Goal: Book appointment/travel/reservation

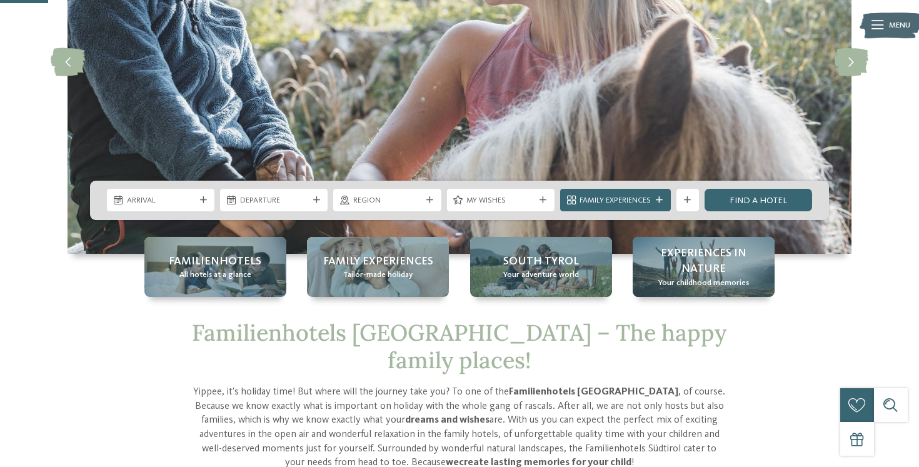
scroll to position [161, 0]
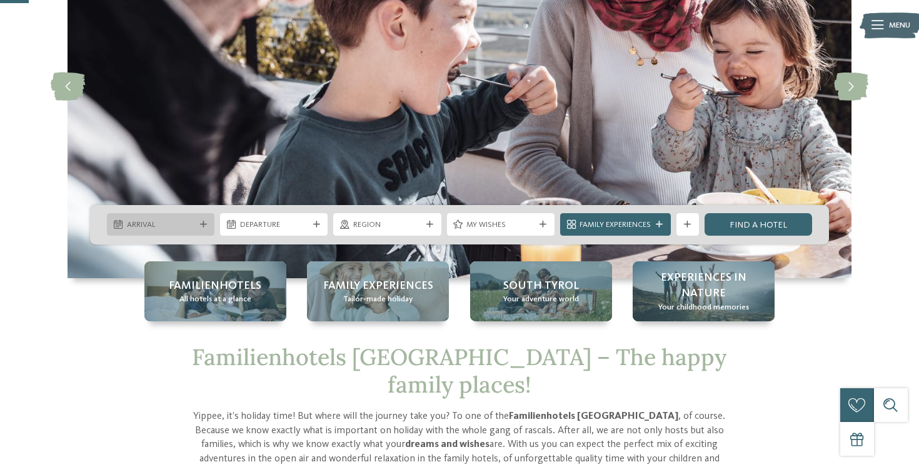
click at [201, 219] on div "Arrival" at bounding box center [161, 224] width 108 height 23
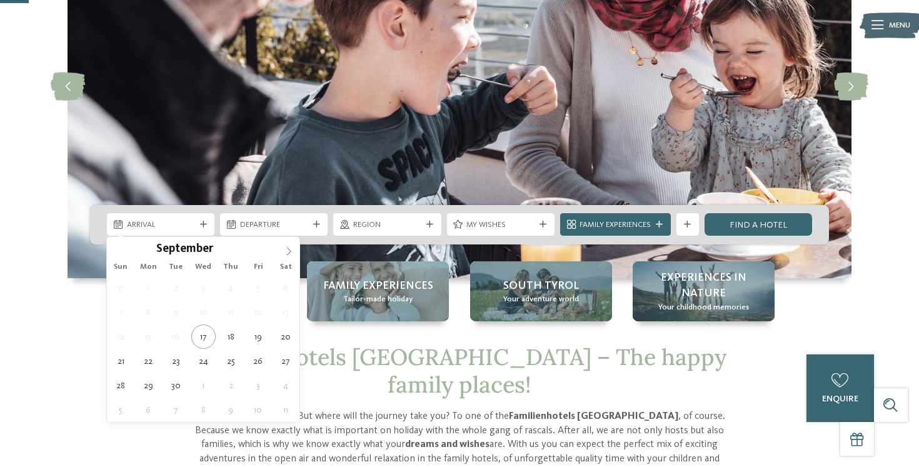
click at [289, 245] on span at bounding box center [288, 247] width 21 height 21
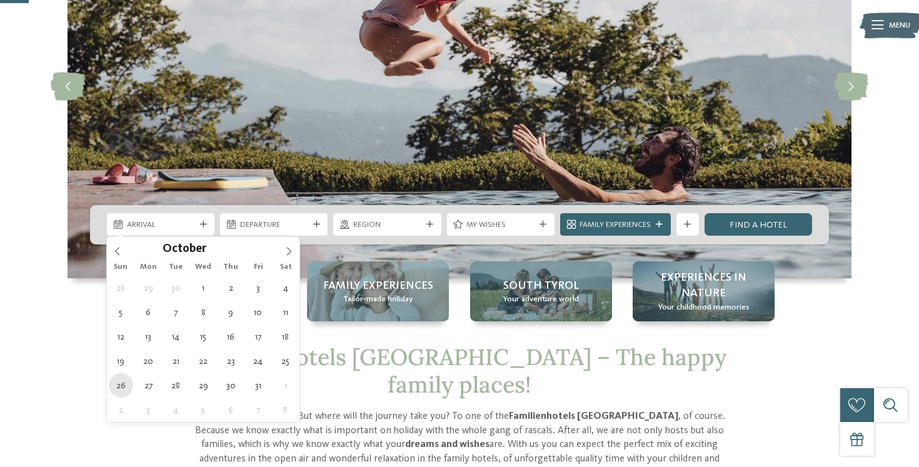
type div "[DATE]"
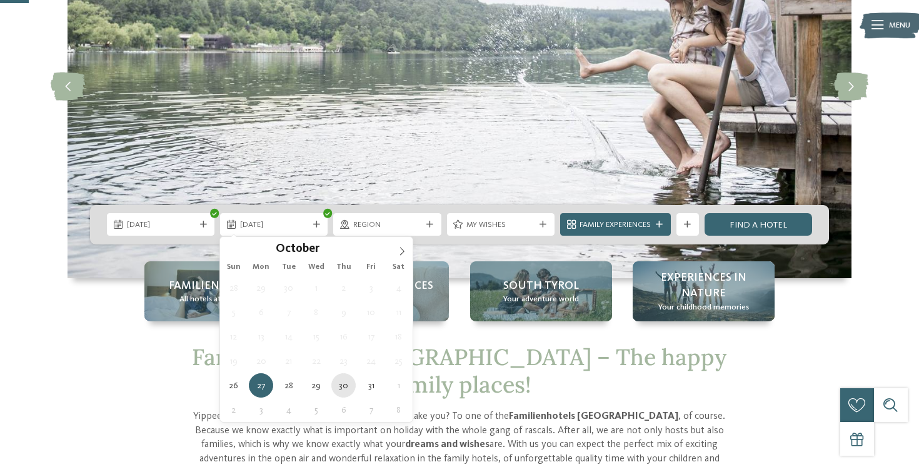
type div "[DATE]"
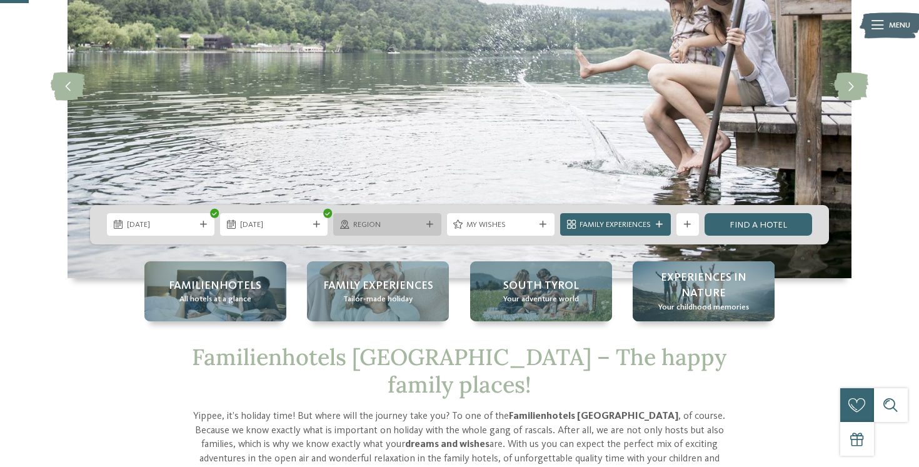
click at [425, 221] on div at bounding box center [429, 224] width 11 height 7
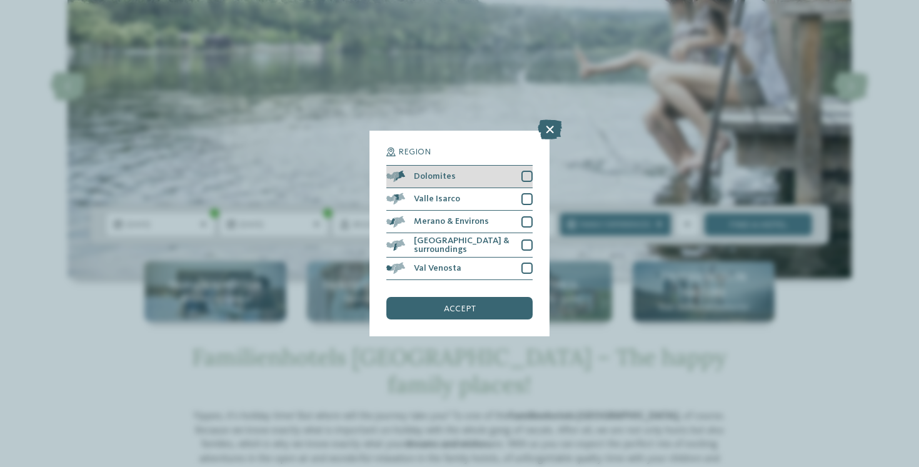
click at [457, 179] on div "Dolomites" at bounding box center [459, 177] width 146 height 23
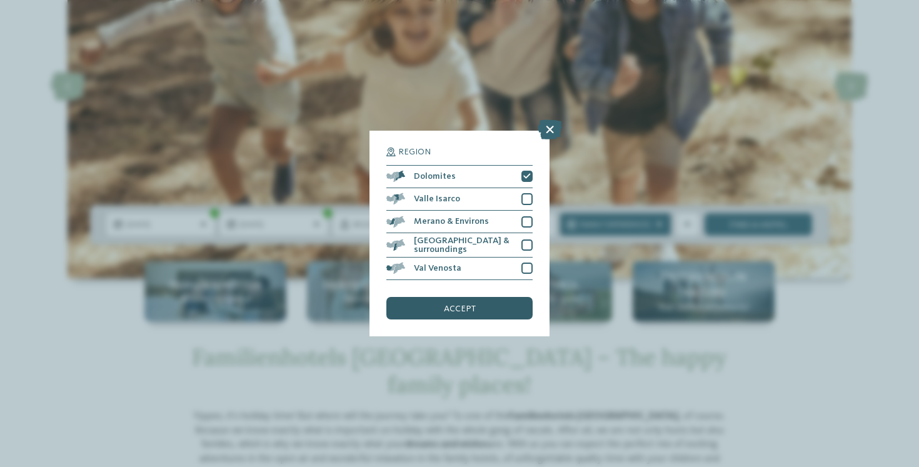
click at [466, 314] on div "accept" at bounding box center [459, 308] width 146 height 23
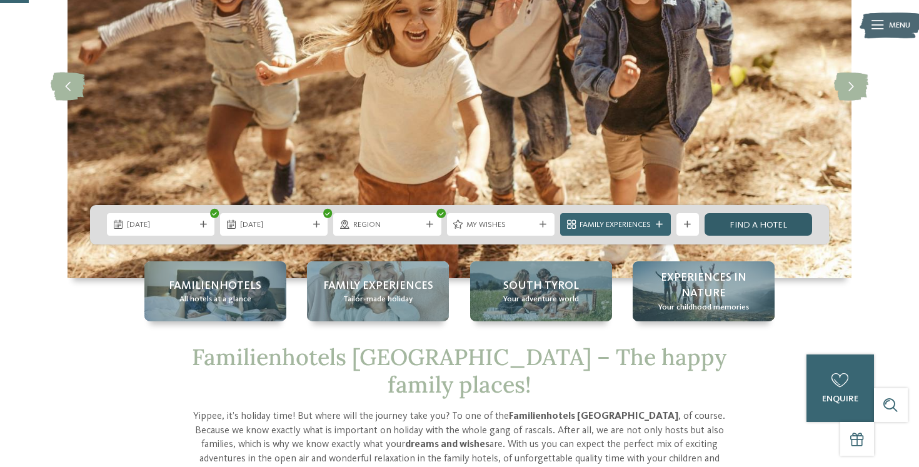
click at [738, 228] on link "Find a hotel" at bounding box center [759, 224] width 108 height 23
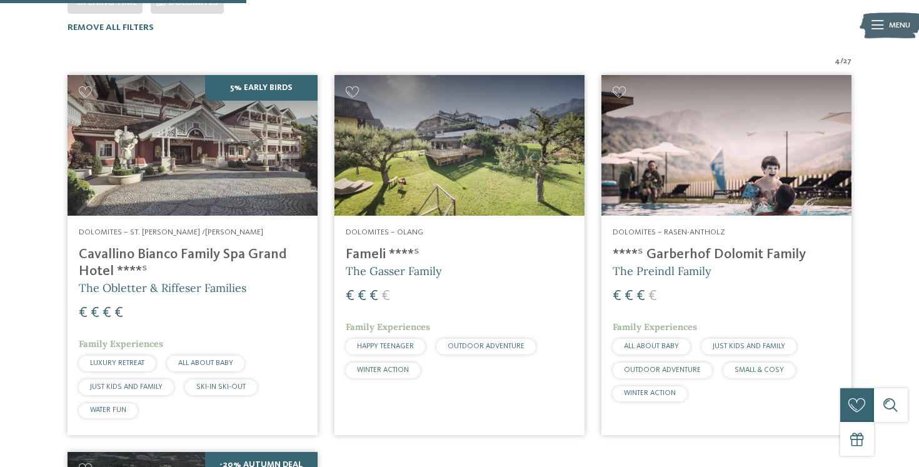
scroll to position [365, 0]
click at [213, 132] on img at bounding box center [193, 144] width 250 height 141
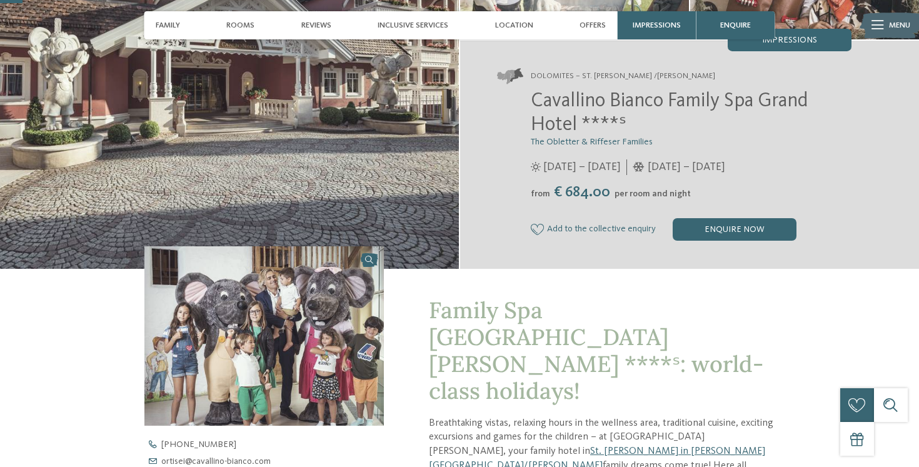
scroll to position [91, 0]
